Goal: Use online tool/utility: Utilize a website feature to perform a specific function

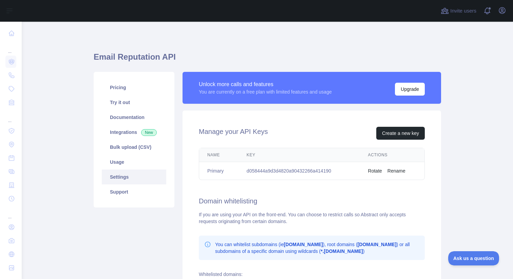
scroll to position [6, 0]
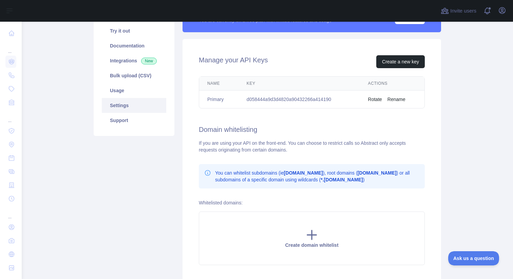
scroll to position [63, 0]
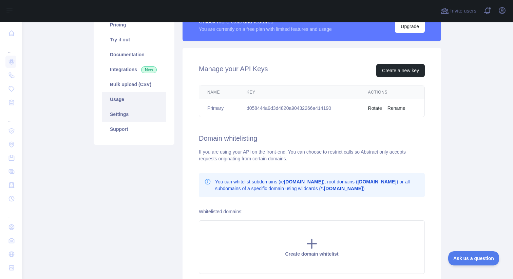
click at [116, 97] on link "Usage" at bounding box center [134, 99] width 65 height 15
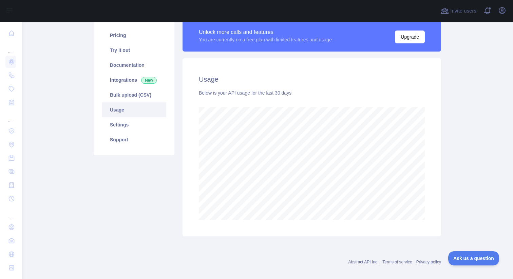
scroll to position [58, 0]
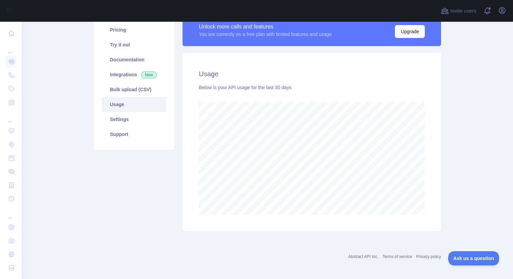
click at [117, 118] on link "Settings" at bounding box center [134, 119] width 65 height 15
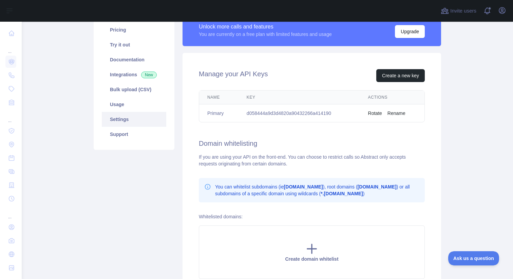
click at [290, 116] on td "d058444a9d3d4820a90432266a414190" at bounding box center [300, 114] width 122 height 18
copy td "d058444a9d3d4820a90432266a414190"
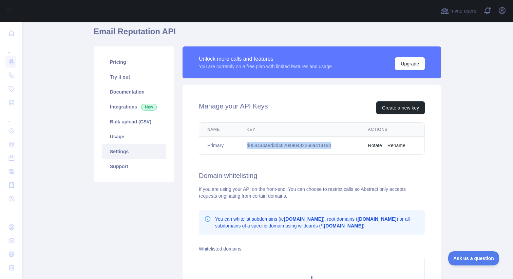
scroll to position [23, 0]
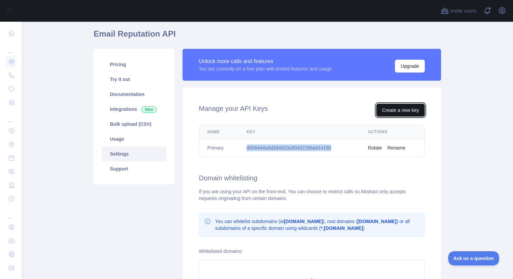
click at [400, 104] on button "Create a new key" at bounding box center [401, 110] width 49 height 13
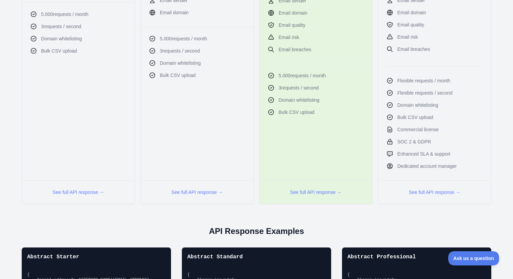
scroll to position [274, 0]
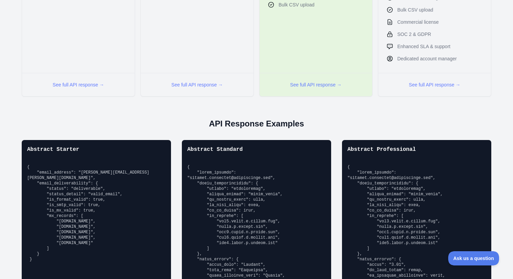
click at [66, 84] on button "See full API response →" at bounding box center [79, 85] width 52 height 7
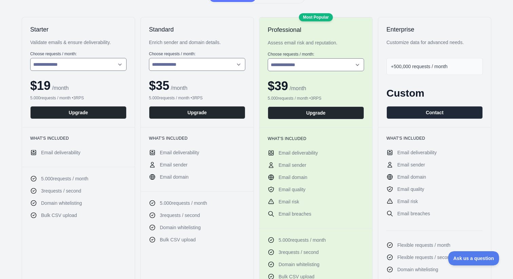
scroll to position [108, 0]
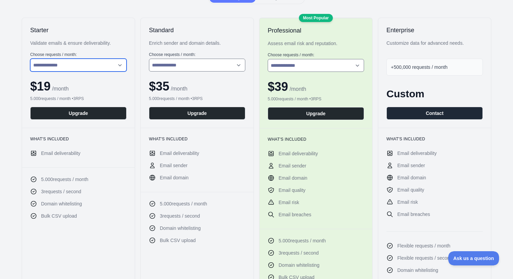
drag, startPoint x: 400, startPoint y: 104, endPoint x: 66, endPoint y: 65, distance: 337.2
click at [66, 65] on select "**********" at bounding box center [78, 65] width 96 height 13
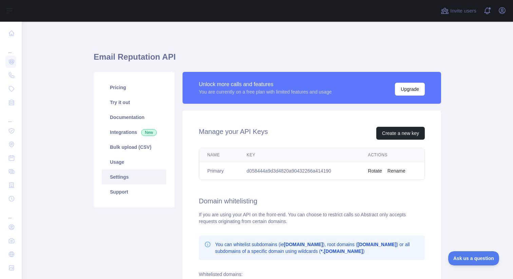
click at [380, 170] on button "Rotate" at bounding box center [375, 171] width 14 height 7
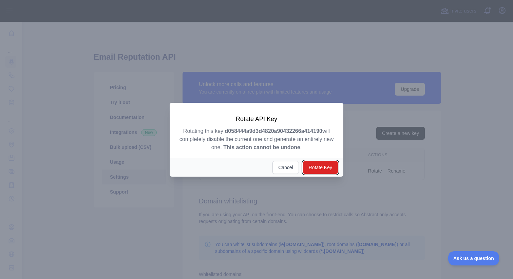
click at [316, 169] on button "Rotate Key" at bounding box center [320, 167] width 35 height 13
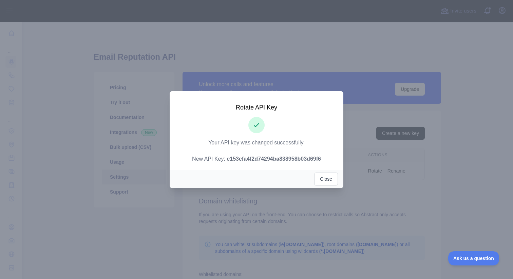
drag, startPoint x: 380, startPoint y: 170, endPoint x: 277, endPoint y: 158, distance: 103.7
click at [277, 158] on strong "c153cfa4f2d74294ba838958b03d69f6" at bounding box center [274, 159] width 94 height 6
copy strong "c153cfa4f2d74294ba838958b03d69f6"
click at [322, 179] on button "Close" at bounding box center [326, 179] width 24 height 13
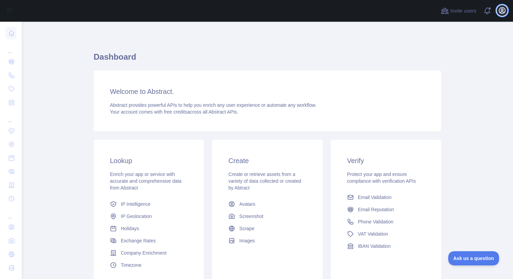
click at [504, 10] on icon "button" at bounding box center [503, 10] width 8 height 8
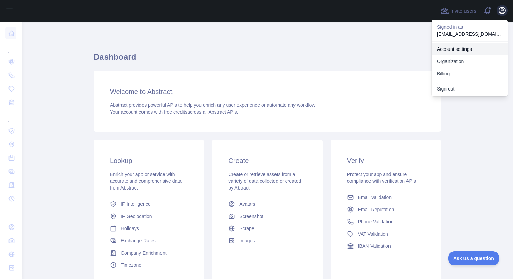
click at [450, 49] on link "Account settings" at bounding box center [470, 49] width 76 height 12
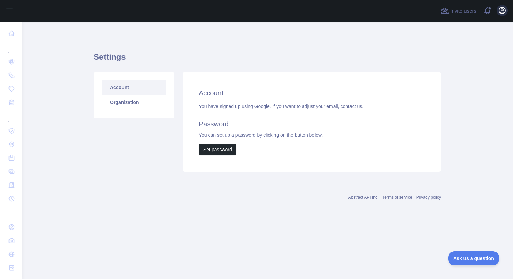
click at [136, 104] on link "Organization" at bounding box center [134, 102] width 65 height 15
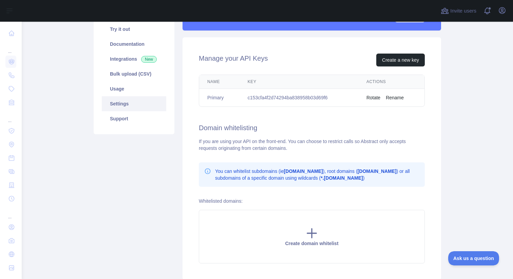
scroll to position [124, 0]
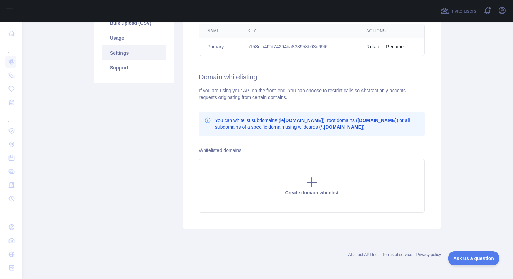
click at [317, 187] on icon at bounding box center [312, 183] width 14 height 14
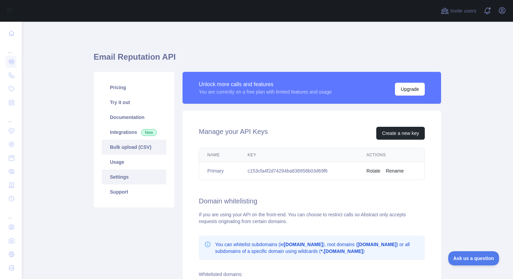
click at [130, 144] on link "Bulk upload (CSV)" at bounding box center [134, 147] width 65 height 15
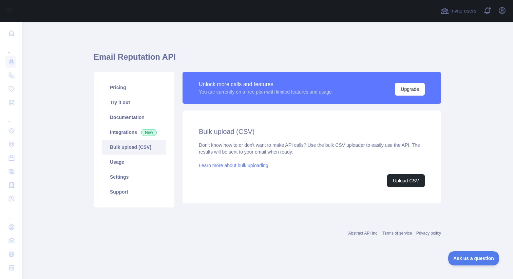
click at [130, 130] on link "Integrations New" at bounding box center [134, 132] width 65 height 15
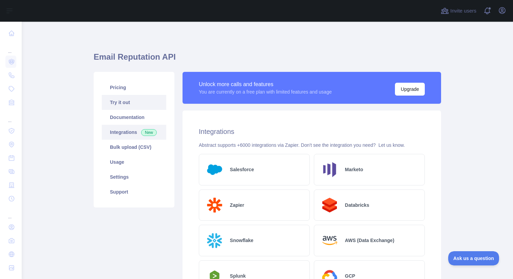
drag, startPoint x: 130, startPoint y: 144, endPoint x: 122, endPoint y: 104, distance: 40.6
click at [122, 104] on link "Try it out" at bounding box center [134, 102] width 65 height 15
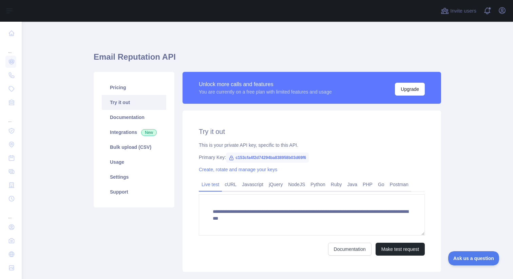
scroll to position [43, 0]
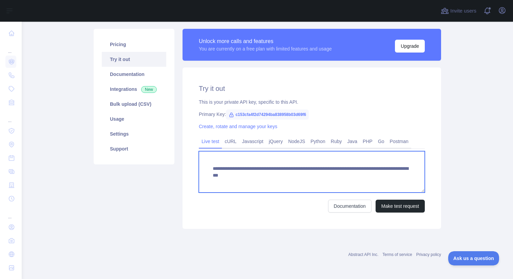
drag, startPoint x: 413, startPoint y: 180, endPoint x: 208, endPoint y: 171, distance: 205.3
click at [208, 171] on textarea "**********" at bounding box center [312, 171] width 226 height 41
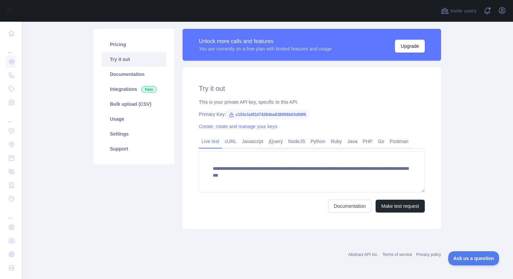
click at [251, 113] on span "c153cfa4f2d74294ba838958b03d69f6" at bounding box center [267, 115] width 83 height 10
copy span "c153cfa4f2d74294ba838958b03d69f6"
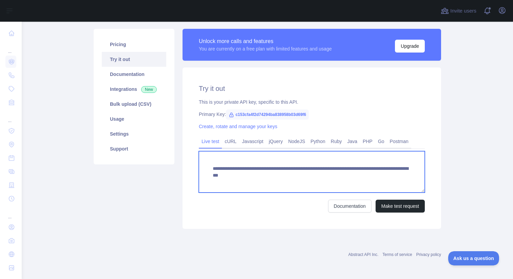
click at [249, 170] on textarea "**********" at bounding box center [312, 171] width 226 height 41
drag, startPoint x: 249, startPoint y: 170, endPoint x: 268, endPoint y: 168, distance: 18.8
click at [268, 168] on textarea "**********" at bounding box center [312, 171] width 226 height 41
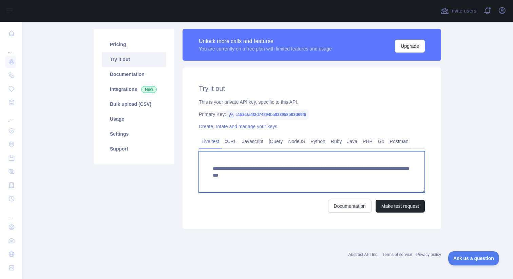
drag, startPoint x: 268, startPoint y: 168, endPoint x: 210, endPoint y: 169, distance: 57.7
click at [210, 169] on textarea "**********" at bounding box center [312, 171] width 226 height 41
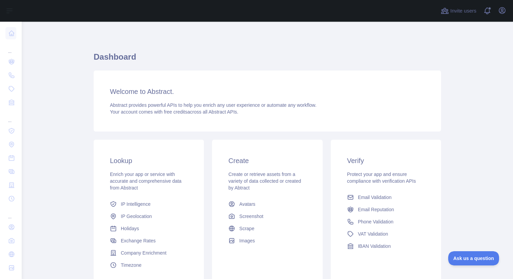
click at [49, 48] on main "Dashboard Welcome to Abstract. Abstract provides powerful APIs to help you enri…" at bounding box center [268, 151] width 492 height 258
click at [24, 63] on main "Dashboard Welcome to Abstract. Abstract provides powerful APIs to help you enri…" at bounding box center [268, 151] width 492 height 258
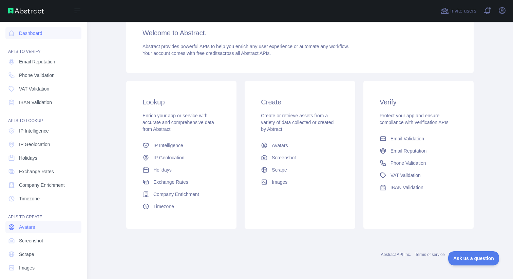
scroll to position [6, 0]
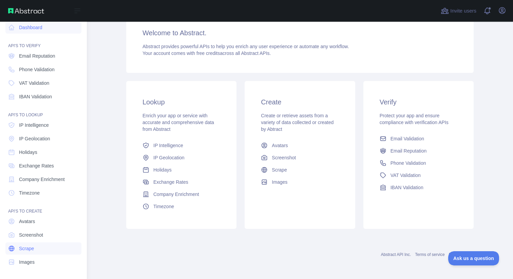
click at [37, 251] on link "Scrape" at bounding box center [43, 249] width 76 height 12
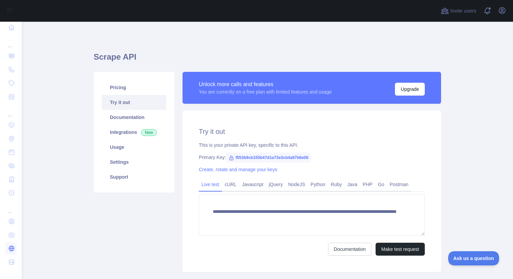
click at [13, 225] on link at bounding box center [10, 222] width 11 height 12
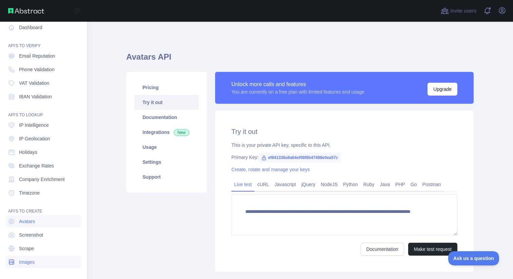
drag, startPoint x: 37, startPoint y: 251, endPoint x: 19, endPoint y: 259, distance: 19.1
click at [19, 259] on span "Images" at bounding box center [27, 262] width 16 height 7
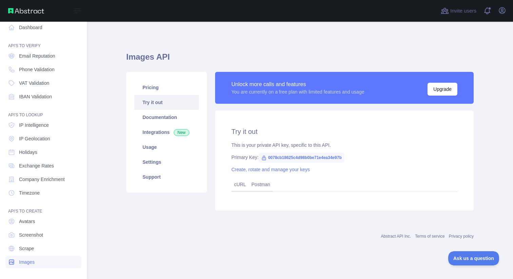
click at [27, 194] on span "Timezone" at bounding box center [29, 193] width 21 height 7
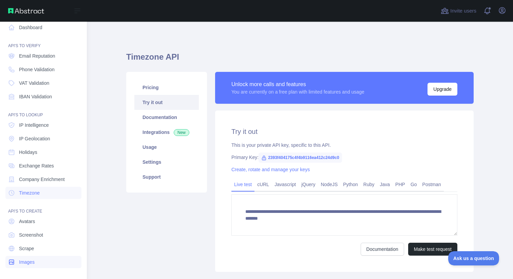
click at [41, 178] on span "Company Enrichment" at bounding box center [42, 179] width 46 height 7
click at [39, 166] on span "Exchange Rates" at bounding box center [36, 166] width 35 height 7
click at [24, 153] on span "Holidays" at bounding box center [28, 152] width 18 height 7
click at [26, 143] on link "IP Geolocation" at bounding box center [43, 139] width 76 height 12
click at [29, 128] on span "IP Intelligence" at bounding box center [34, 125] width 30 height 7
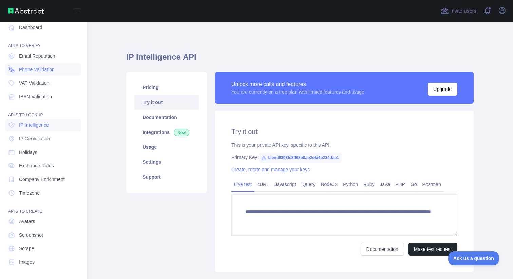
drag, startPoint x: 19, startPoint y: 259, endPoint x: 35, endPoint y: 68, distance: 191.5
click at [35, 68] on span "Phone Validation" at bounding box center [37, 69] width 36 height 7
click at [32, 54] on span "Email Reputation" at bounding box center [37, 56] width 36 height 7
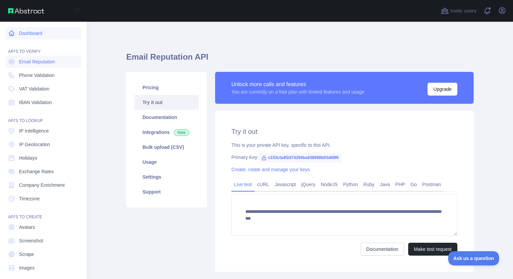
drag, startPoint x: 35, startPoint y: 68, endPoint x: 33, endPoint y: 38, distance: 29.9
click at [33, 38] on link "Dashboard" at bounding box center [43, 33] width 76 height 12
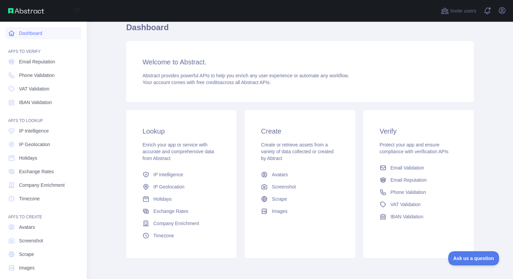
scroll to position [32, 0]
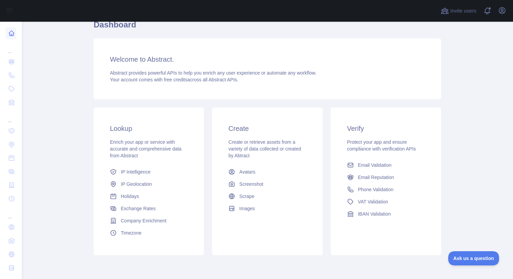
click at [410, 166] on link "Email Validation" at bounding box center [386, 165] width 83 height 12
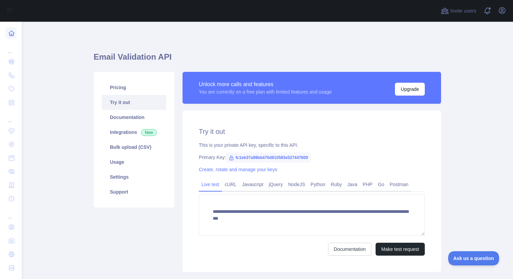
click at [258, 160] on span "fc1eb37a99bb470d810593e527447609" at bounding box center [268, 158] width 85 height 10
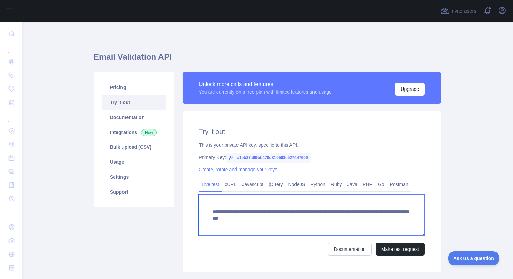
drag, startPoint x: 305, startPoint y: 211, endPoint x: 212, endPoint y: 210, distance: 93.7
click at [212, 210] on textarea "**********" at bounding box center [312, 215] width 226 height 41
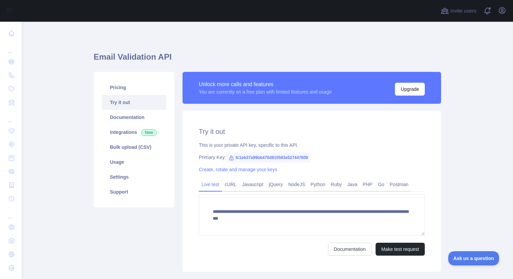
click at [265, 156] on span "fc1eb37a99bb470d810593e527447609" at bounding box center [268, 158] width 85 height 10
copy span "fc1eb37a99bb470d810593e527447609"
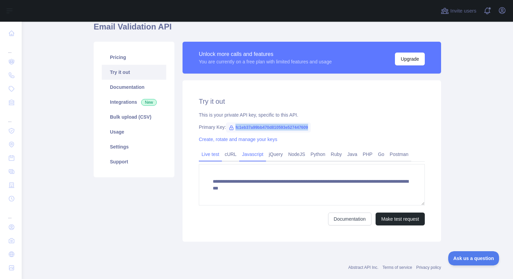
scroll to position [43, 0]
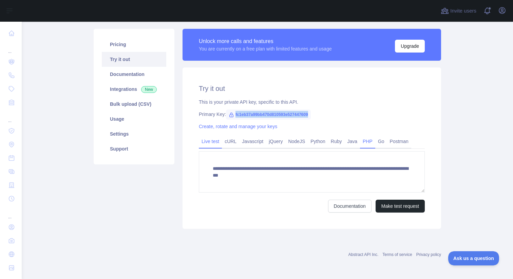
click at [373, 143] on link "PHP" at bounding box center [367, 141] width 15 height 11
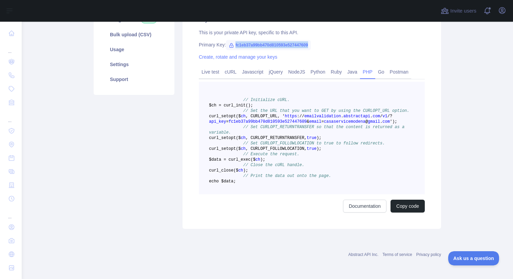
scroll to position [128, 0]
click at [360, 67] on link "Java" at bounding box center [353, 72] width 16 height 11
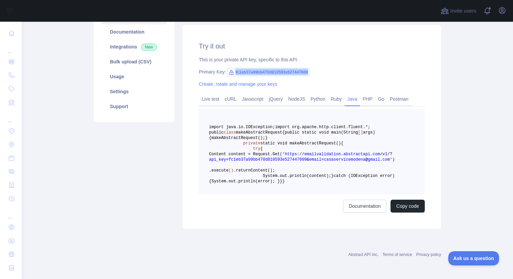
click at [374, 94] on link "PHP" at bounding box center [367, 99] width 15 height 11
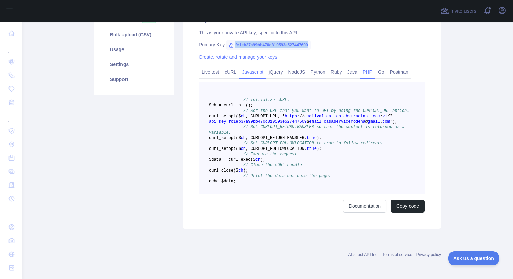
drag, startPoint x: 360, startPoint y: 59, endPoint x: 254, endPoint y: 57, distance: 105.3
click at [254, 67] on link "Javascript" at bounding box center [252, 72] width 27 height 11
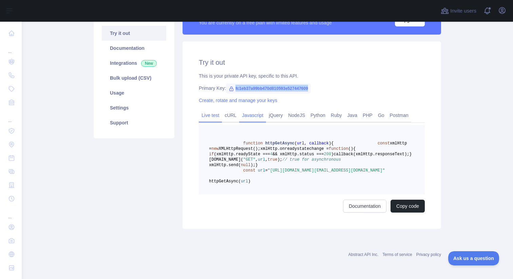
scroll to position [76, 0]
click at [212, 110] on link "Live test" at bounding box center [210, 115] width 23 height 11
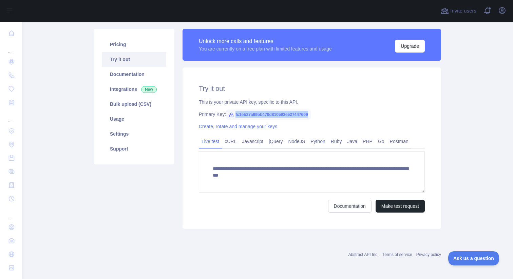
scroll to position [43, 0]
click at [270, 145] on link "jQuery" at bounding box center [275, 141] width 19 height 11
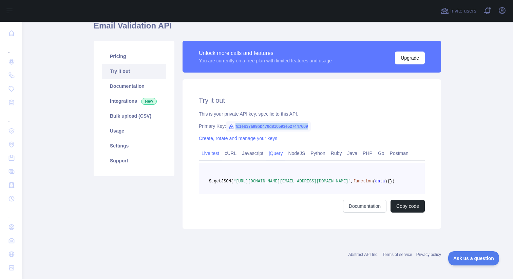
click at [214, 148] on link "Live test" at bounding box center [210, 153] width 23 height 11
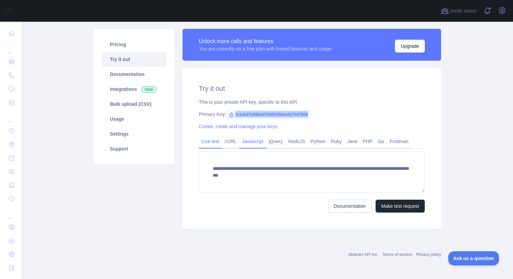
click at [259, 140] on link "Javascript" at bounding box center [252, 141] width 27 height 11
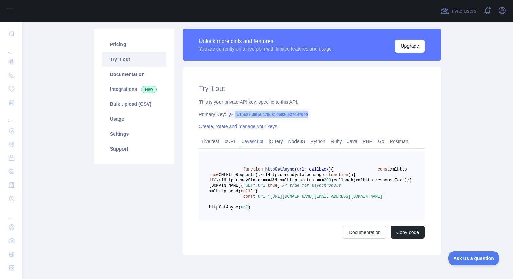
click at [215, 140] on link "Live test" at bounding box center [210, 141] width 23 height 11
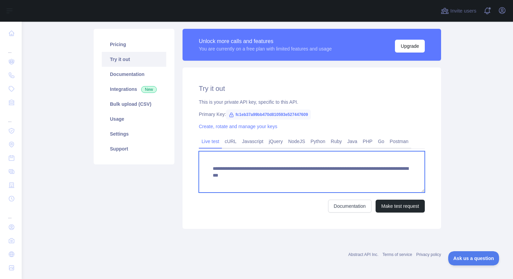
drag, startPoint x: 259, startPoint y: 140, endPoint x: 210, endPoint y: 168, distance: 56.8
click at [210, 168] on textarea "**********" at bounding box center [312, 171] width 226 height 41
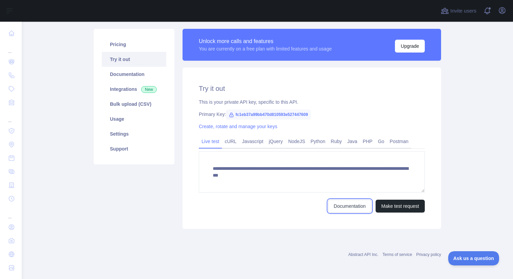
click at [339, 208] on link "Documentation" at bounding box center [349, 206] width 43 height 13
click at [391, 204] on button "Make test request" at bounding box center [400, 206] width 49 height 13
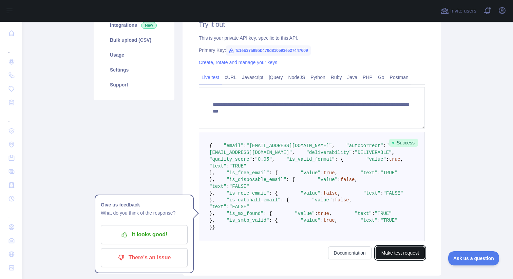
scroll to position [114, 0]
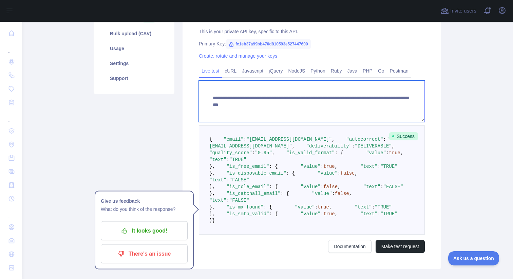
drag, startPoint x: 391, startPoint y: 204, endPoint x: 269, endPoint y: 91, distance: 166.3
click at [269, 91] on textarea "**********" at bounding box center [312, 101] width 226 height 41
drag, startPoint x: 269, startPoint y: 91, endPoint x: 186, endPoint y: 97, distance: 83.0
click at [186, 97] on div "**********" at bounding box center [312, 133] width 259 height 273
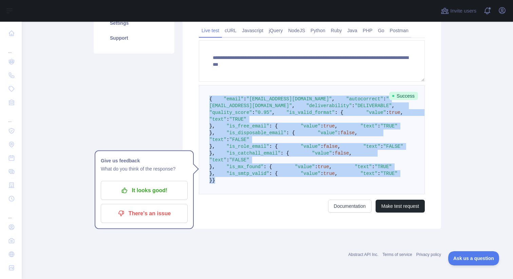
scroll to position [160, 0]
drag, startPoint x: 212, startPoint y: 185, endPoint x: 212, endPoint y: 89, distance: 96.4
click at [212, 89] on pre "{ "email" : "[EMAIL_ADDRESS][DOMAIN_NAME]" , "autocorrect" : "[EMAIL_ADDRESS][D…" at bounding box center [312, 139] width 226 height 109
copy code "{ "email" : "[EMAIL_ADDRESS][DOMAIN_NAME]" , "autocorrect" : "[EMAIL_ADDRESS][D…"
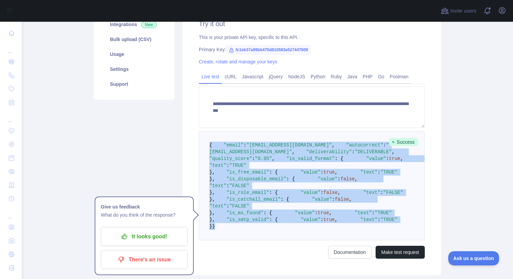
scroll to position [98, 0]
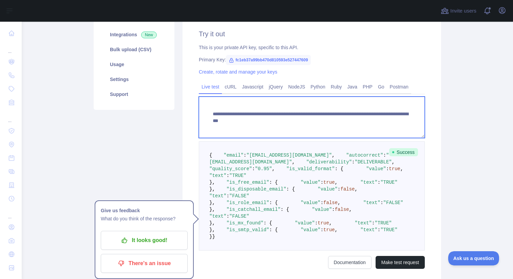
drag, startPoint x: 215, startPoint y: 130, endPoint x: 207, endPoint y: 113, distance: 18.2
click at [207, 113] on textarea "**********" at bounding box center [312, 117] width 226 height 41
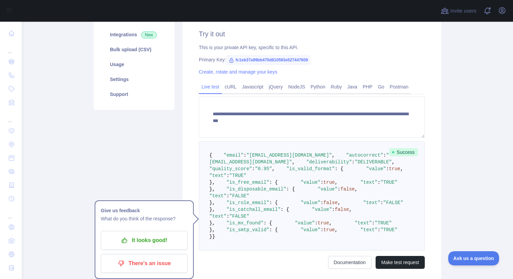
click at [510, 96] on main "**********" at bounding box center [268, 151] width 492 height 258
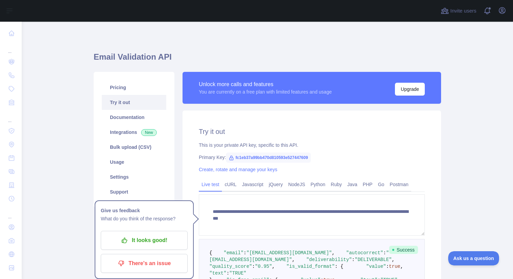
click at [57, 179] on main "**********" at bounding box center [268, 151] width 492 height 258
click at [158, 241] on p "It looks good!" at bounding box center [144, 241] width 77 height 12
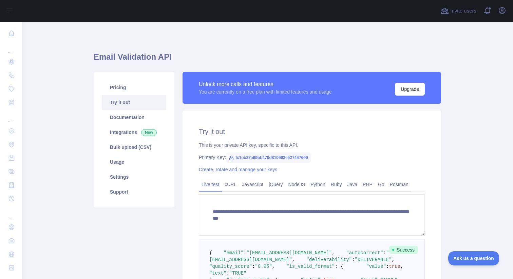
click at [122, 162] on link "Usage" at bounding box center [134, 162] width 65 height 15
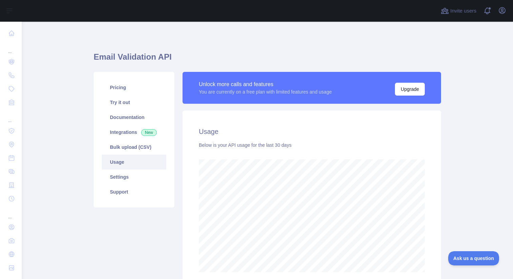
scroll to position [258, 492]
drag, startPoint x: 158, startPoint y: 241, endPoint x: 123, endPoint y: 101, distance: 144.2
click at [123, 101] on link "Try it out" at bounding box center [134, 102] width 65 height 15
